Goal: Information Seeking & Learning: Check status

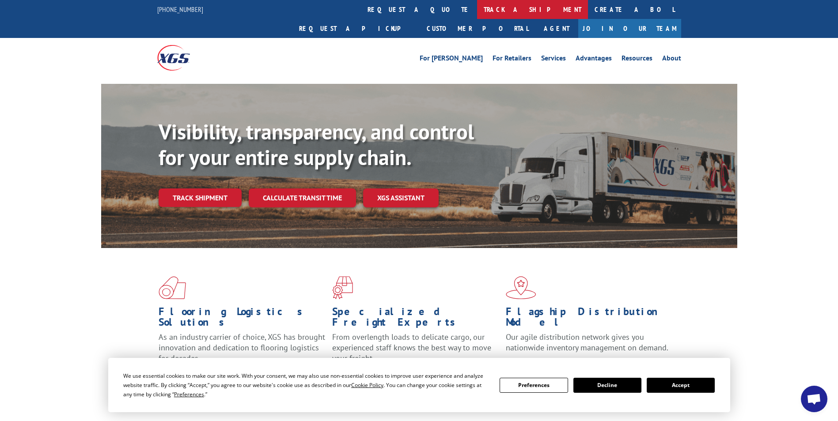
click at [477, 9] on link "track a shipment" at bounding box center [532, 9] width 111 height 19
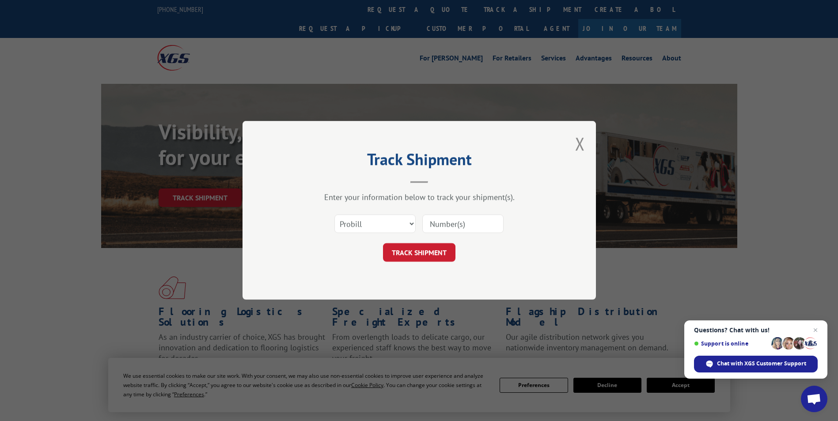
paste input "7035273"
type input "7035273"
click at [386, 221] on select "Select category... Probill BOL PO" at bounding box center [374, 224] width 81 height 19
select select "bol"
click at [334, 215] on select "Select category... Probill BOL PO" at bounding box center [374, 224] width 81 height 19
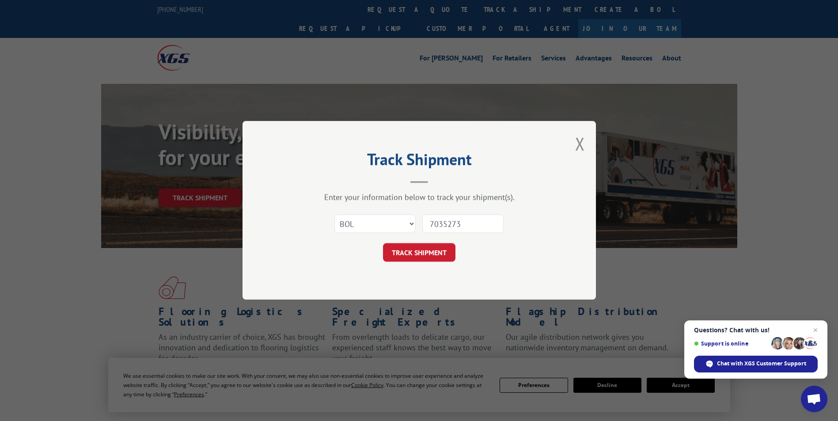
click at [428, 247] on button "TRACK SHIPMENT" at bounding box center [419, 253] width 72 height 19
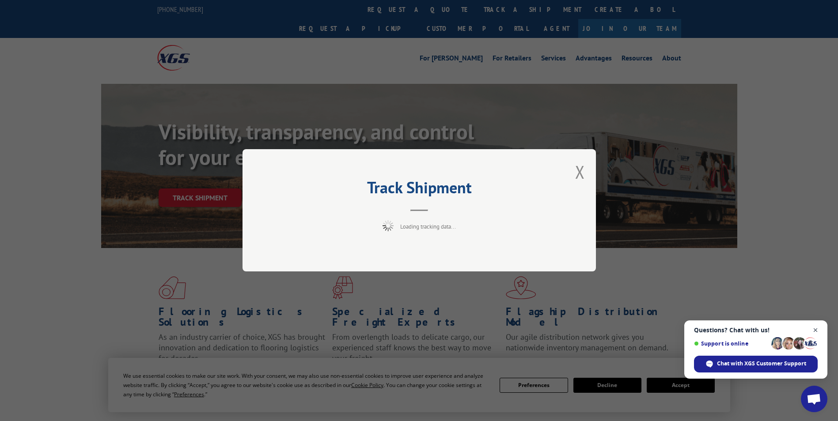
click at [815, 333] on span "Close chat" at bounding box center [815, 330] width 11 height 11
